Goal: Information Seeking & Learning: Learn about a topic

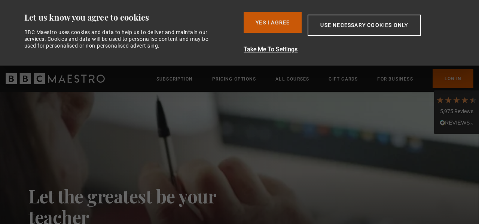
click at [287, 16] on button "Yes I Agree" at bounding box center [272, 22] width 58 height 21
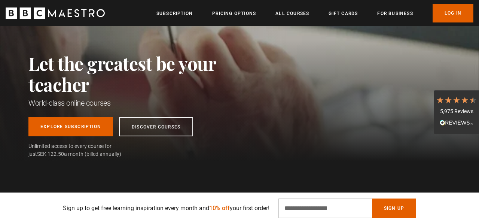
scroll to position [59, 0]
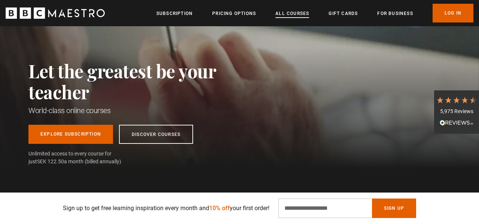
click at [288, 14] on link "All Courses" at bounding box center [292, 13] width 34 height 7
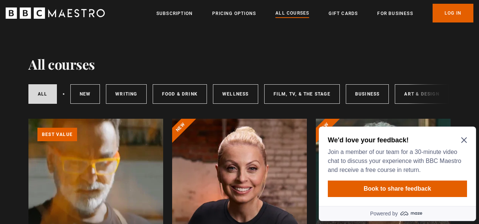
click at [467, 138] on div "We'd love your feedback! Join a member of our team for a 30-minute video chat t…" at bounding box center [397, 165] width 157 height 79
click at [460, 140] on h2 "We'd love your feedback!" at bounding box center [395, 139] width 136 height 9
click at [464, 139] on icon "Close Maze Prompt" at bounding box center [464, 140] width 6 height 6
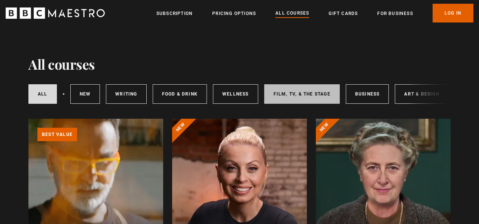
click at [286, 94] on link "Film, TV, & The Stage" at bounding box center [302, 93] width 76 height 19
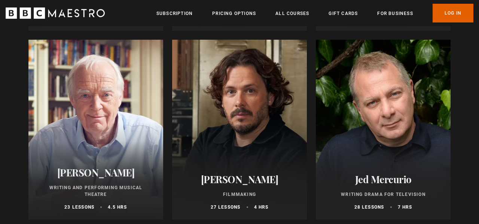
scroll to position [267, 0]
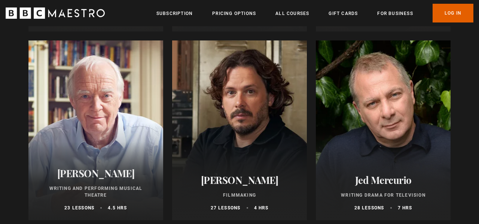
click at [270, 102] on div at bounding box center [239, 129] width 135 height 179
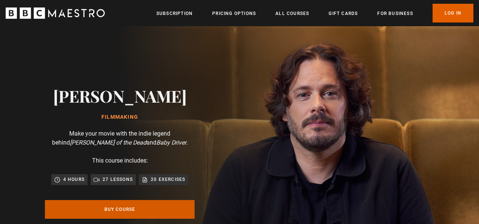
scroll to position [0, 291]
